Goal: Task Accomplishment & Management: Manage account settings

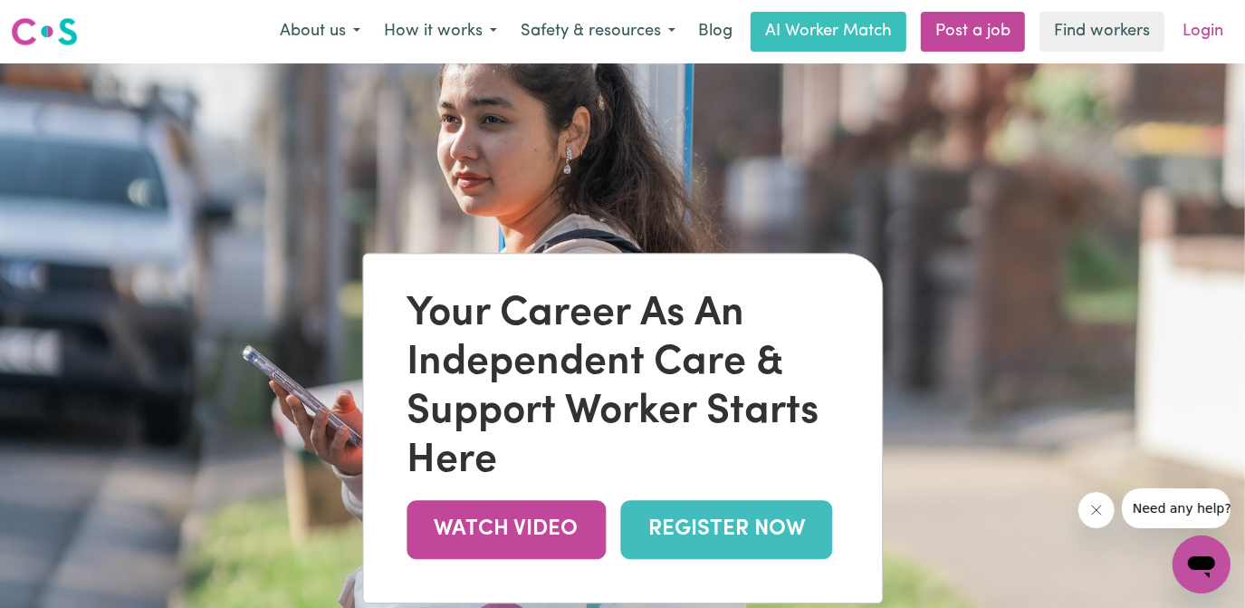
click at [1190, 37] on link "Login" at bounding box center [1203, 32] width 62 height 40
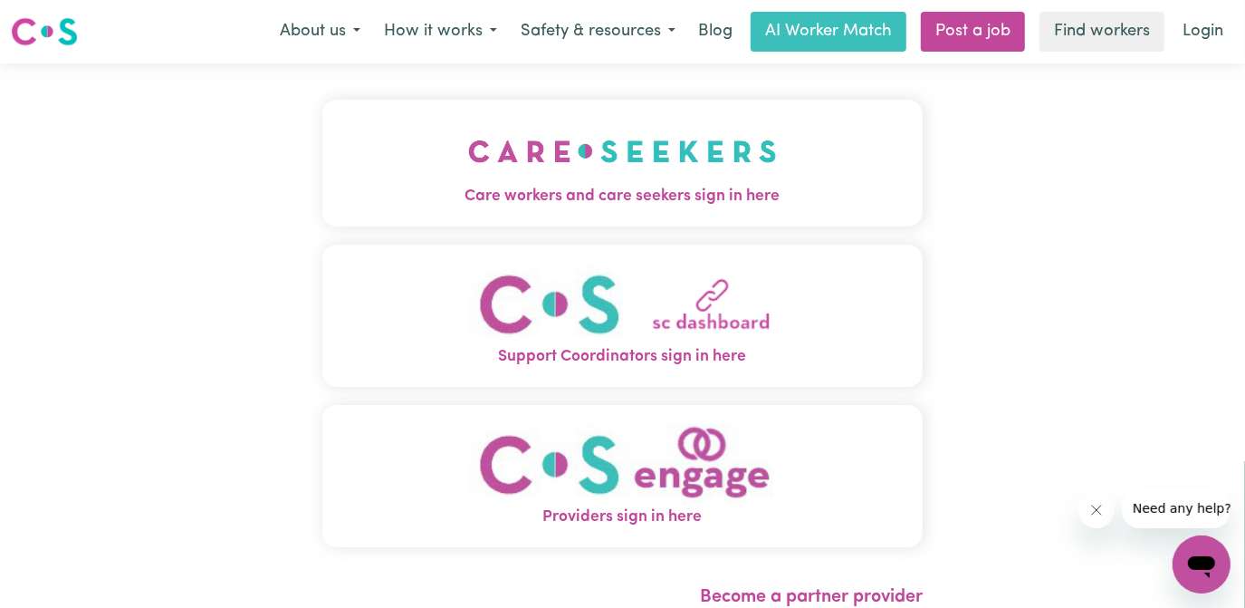
click at [677, 172] on img "Care workers and care seekers sign in here" at bounding box center [622, 151] width 309 height 67
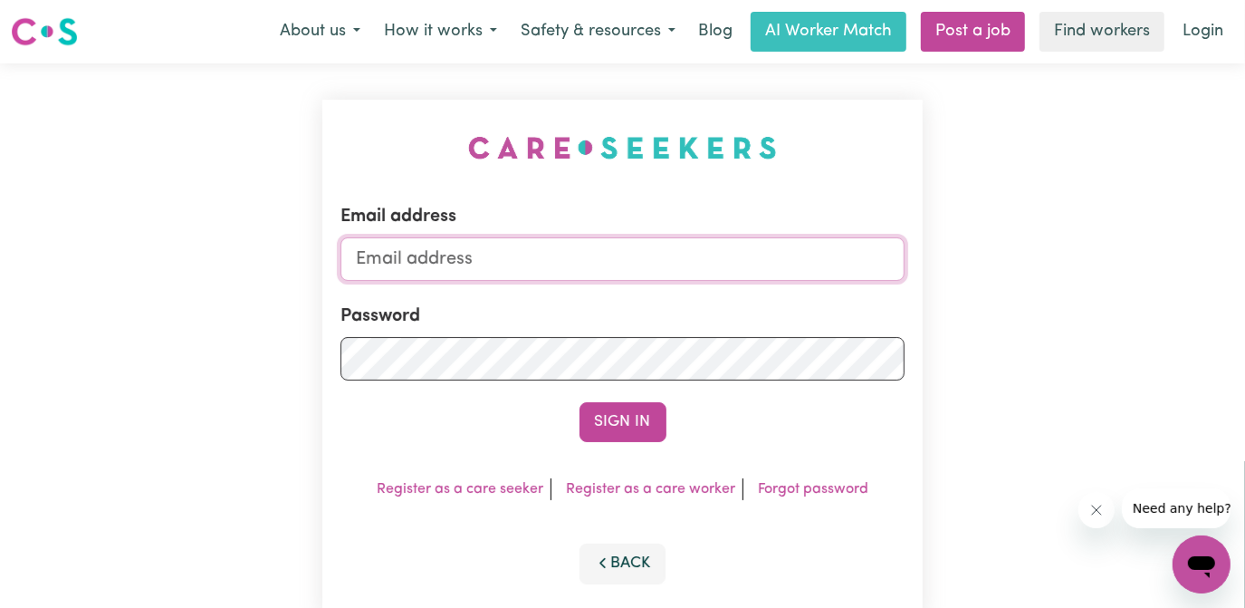
type input "[EMAIL_ADDRESS][DOMAIN_NAME]"
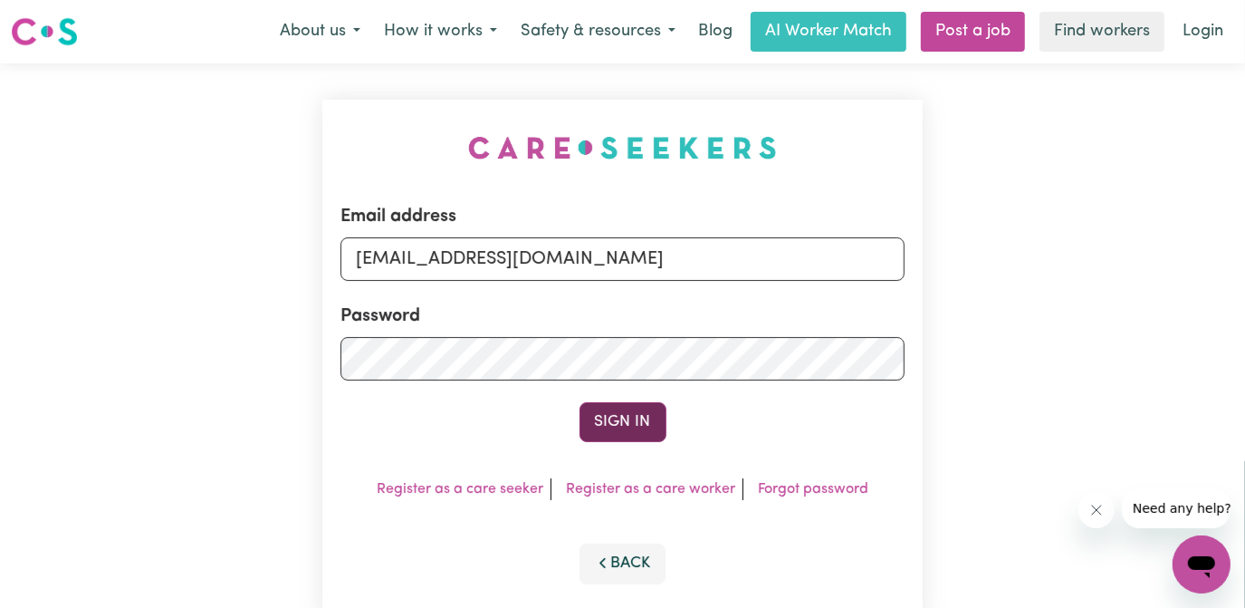
click at [623, 427] on button "Sign In" at bounding box center [623, 422] width 87 height 40
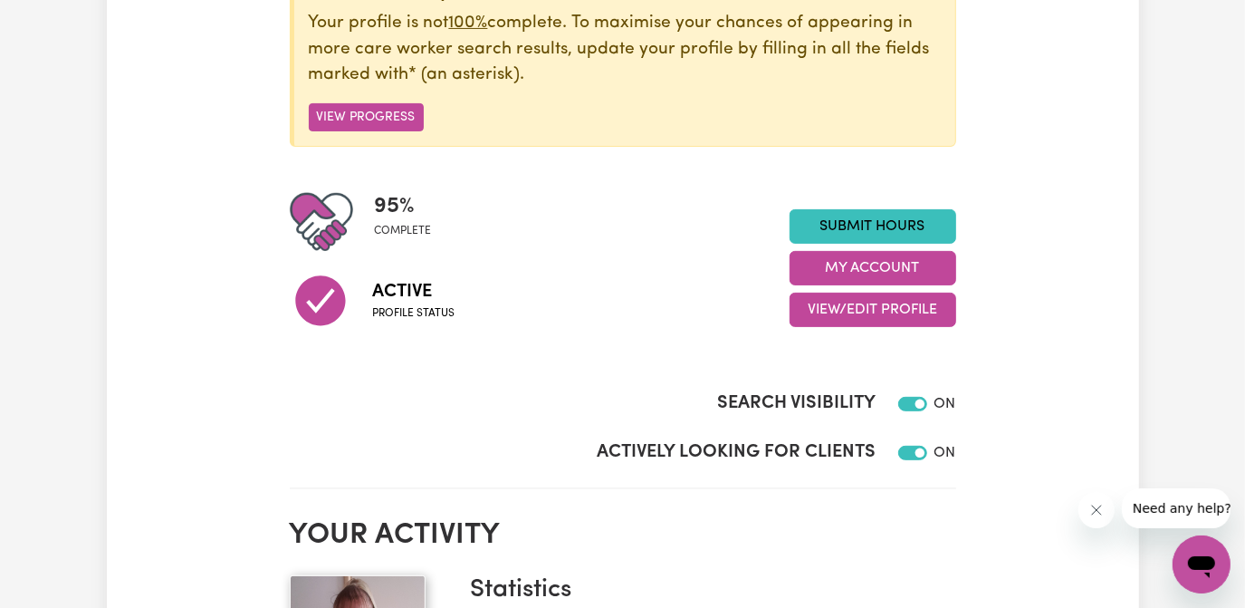
scroll to position [246, 0]
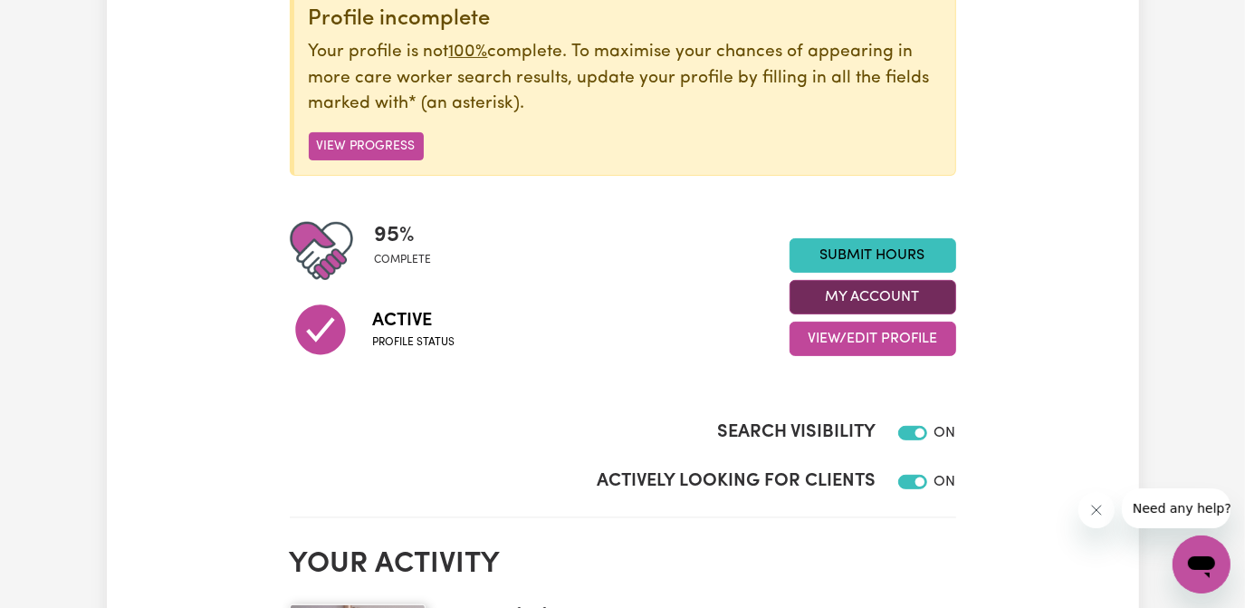
click at [898, 291] on button "My Account" at bounding box center [873, 297] width 167 height 34
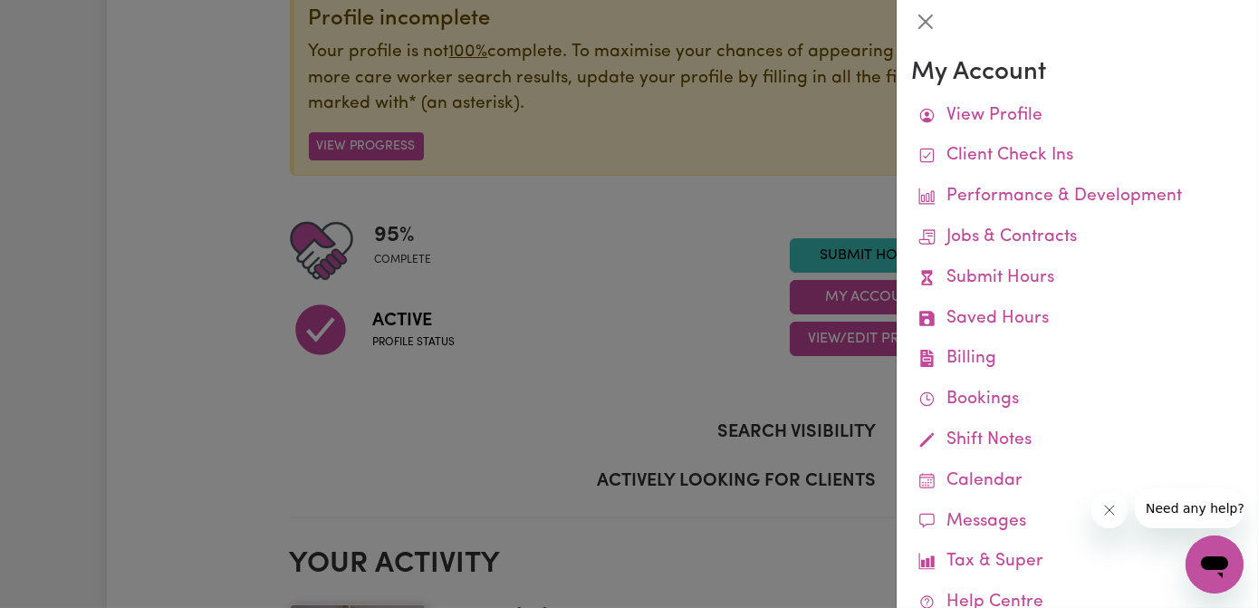
click at [355, 146] on div at bounding box center [629, 304] width 1258 height 608
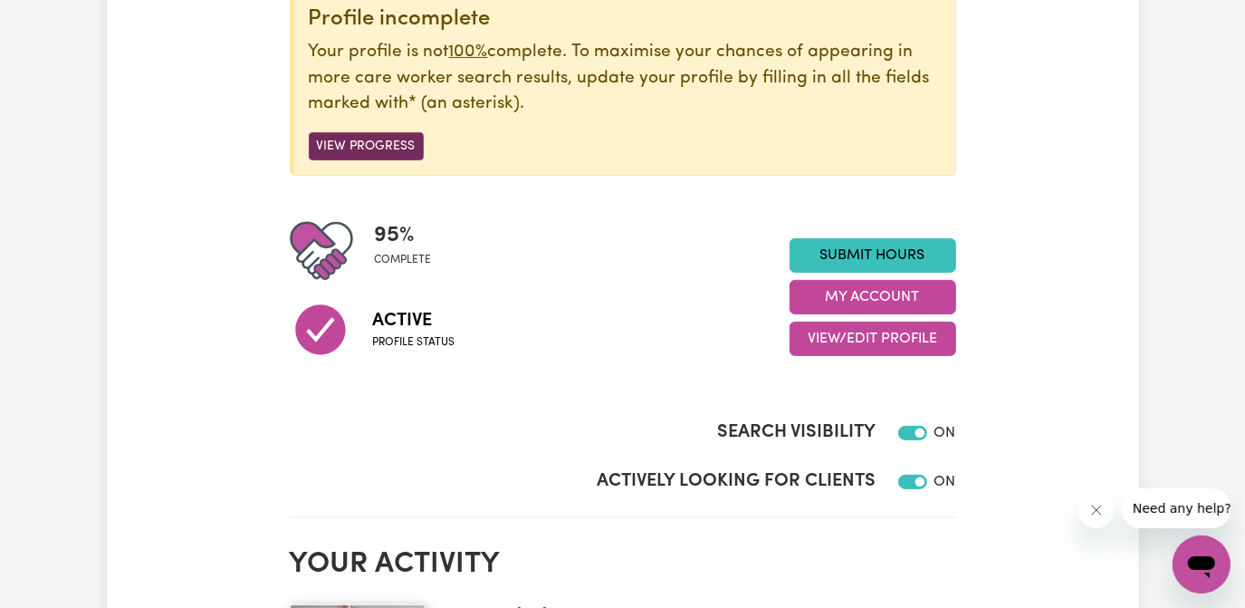
click at [390, 143] on button "View Progress" at bounding box center [366, 146] width 115 height 28
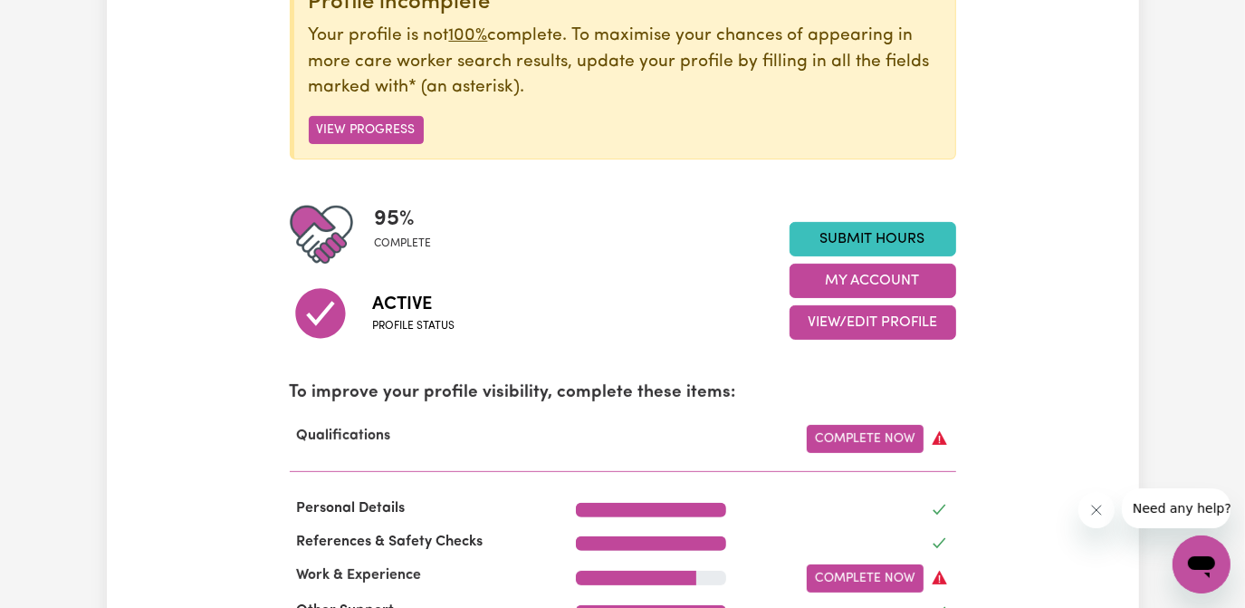
scroll to position [0, 0]
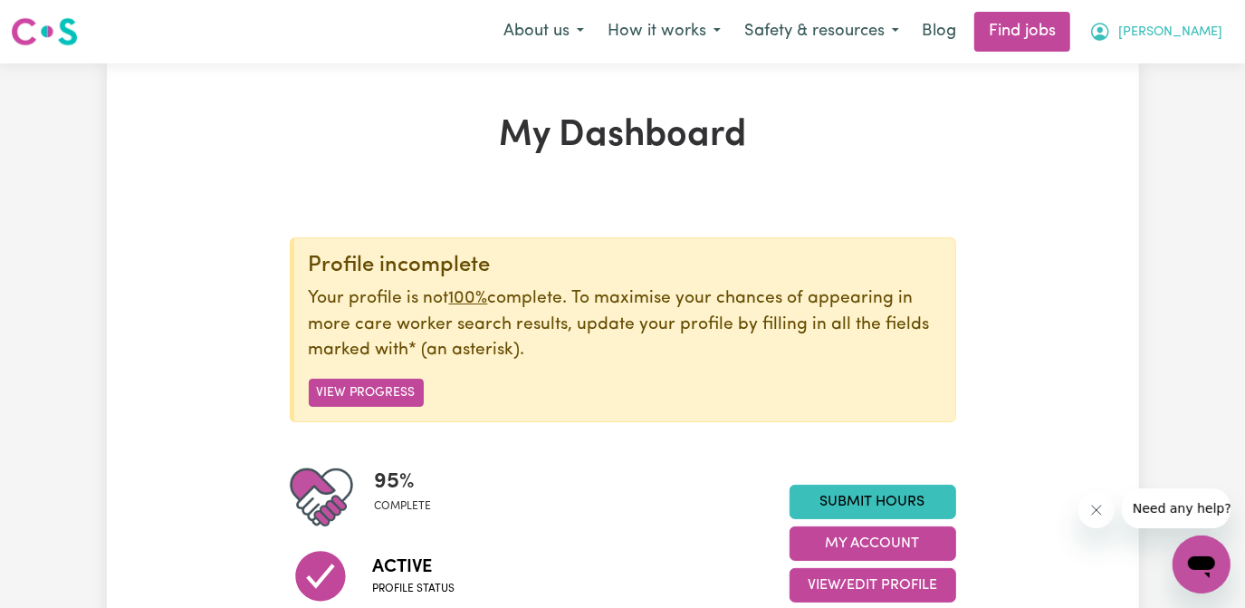
click at [1210, 25] on span "[PERSON_NAME]" at bounding box center [1171, 33] width 104 height 20
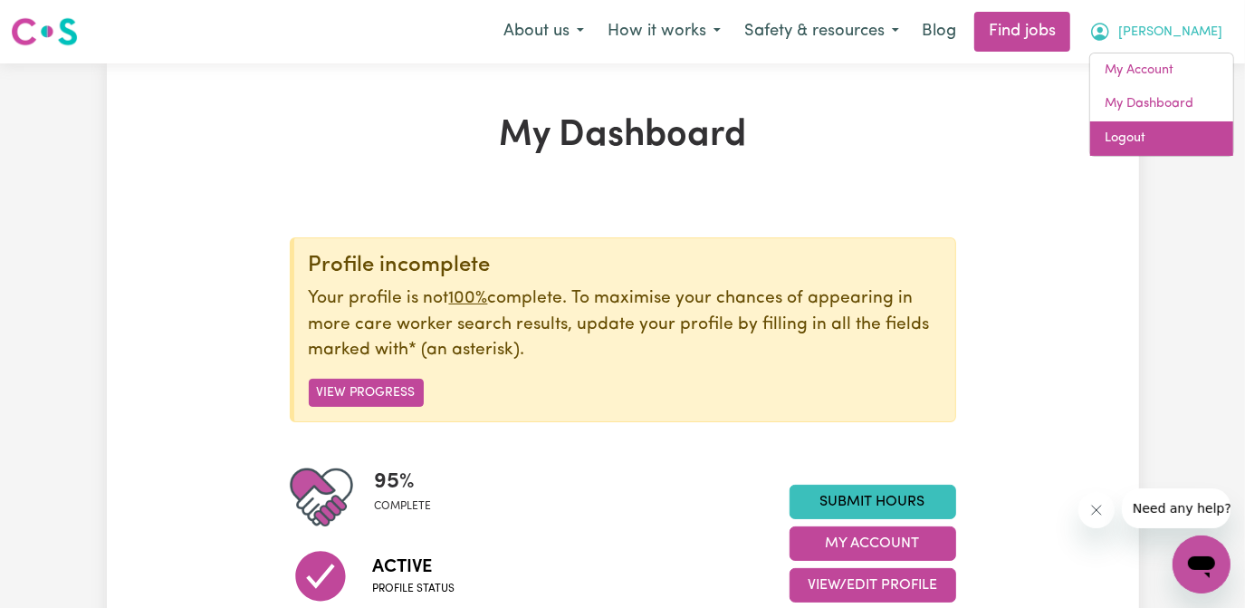
click at [1120, 136] on link "Logout" at bounding box center [1161, 138] width 143 height 34
